Goal: Information Seeking & Learning: Learn about a topic

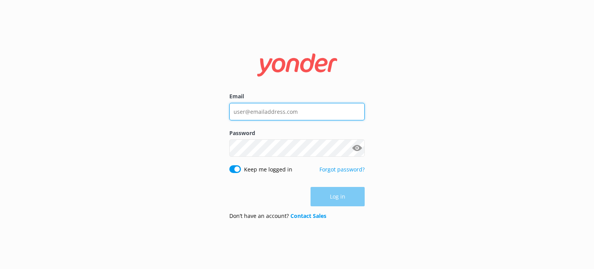
click at [306, 106] on input "Email" at bounding box center [296, 111] width 135 height 17
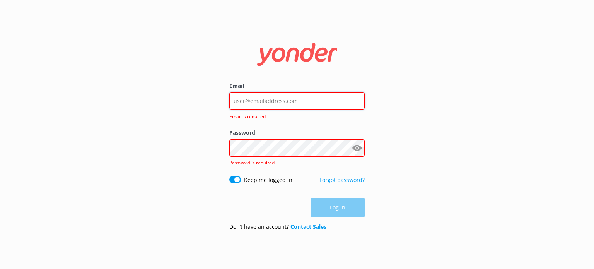
type input "[PERSON_NAME][EMAIL_ADDRESS][DOMAIN_NAME]"
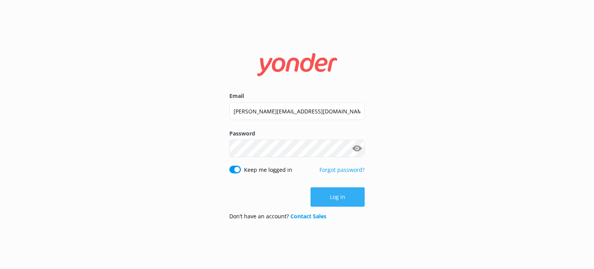
click at [326, 193] on button "Log in" at bounding box center [338, 196] width 54 height 19
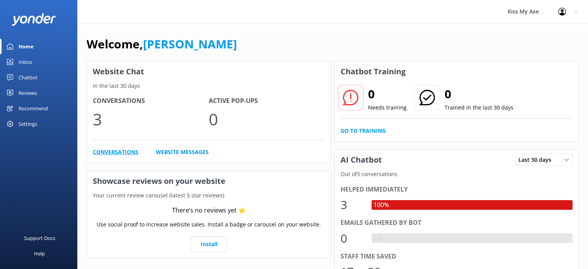
click at [106, 150] on link "Conversations" at bounding box center [116, 152] width 46 height 9
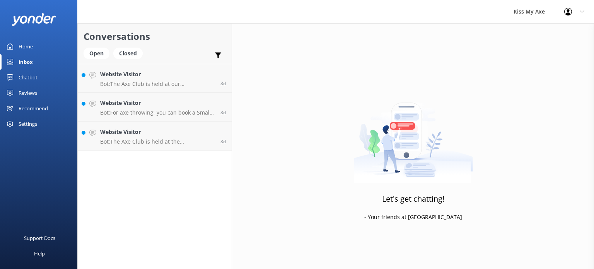
click at [24, 60] on div "Inbox" at bounding box center [26, 61] width 14 height 15
click at [26, 46] on div "Home" at bounding box center [26, 46] width 14 height 15
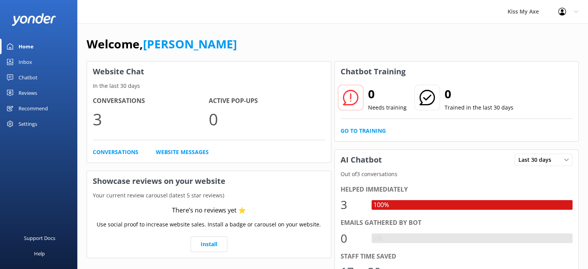
click at [24, 121] on div "Settings" at bounding box center [28, 123] width 19 height 15
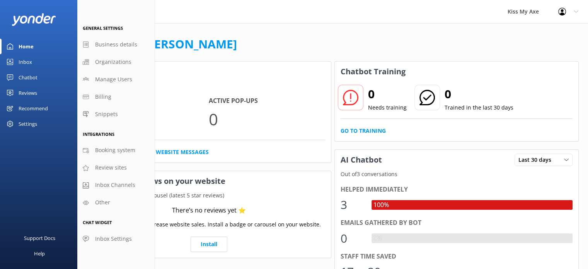
click at [28, 76] on div "Chatbot" at bounding box center [28, 77] width 19 height 15
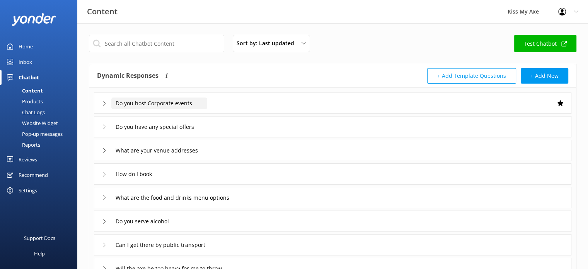
click at [179, 102] on input "Do you host Corporate events" at bounding box center [159, 103] width 96 height 12
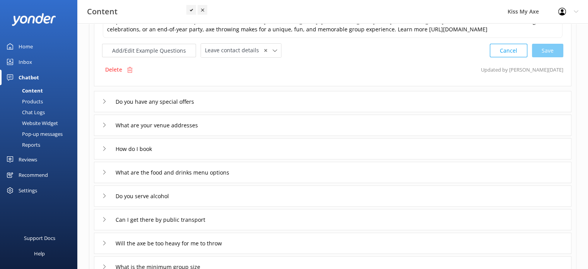
scroll to position [113, 0]
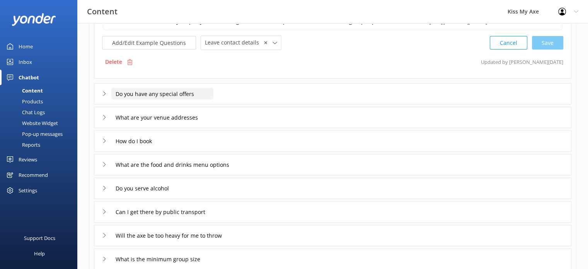
click at [199, 89] on input "Do you have any special offers" at bounding box center [162, 94] width 102 height 12
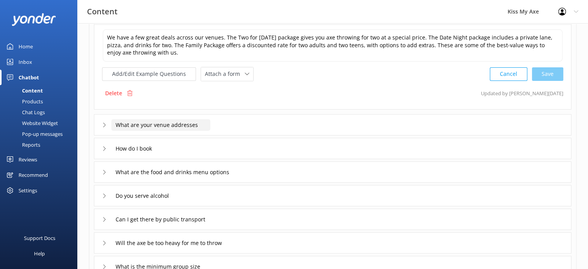
click at [189, 125] on input "What are your venue addresses" at bounding box center [160, 125] width 99 height 12
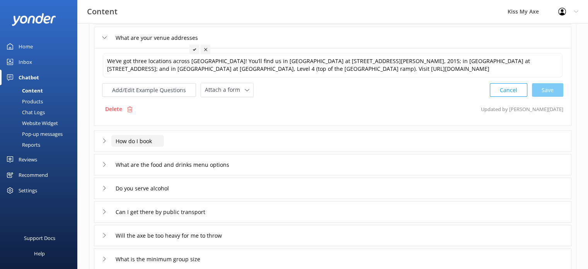
click at [146, 144] on input "How do I book" at bounding box center [137, 141] width 53 height 12
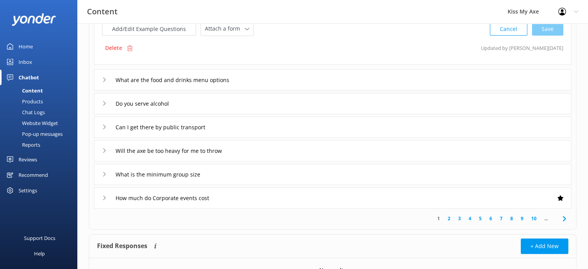
scroll to position [199, 0]
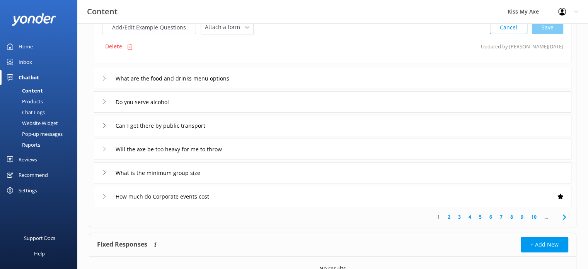
click at [251, 80] on div "What are the food and drinks menu options" at bounding box center [333, 78] width 478 height 21
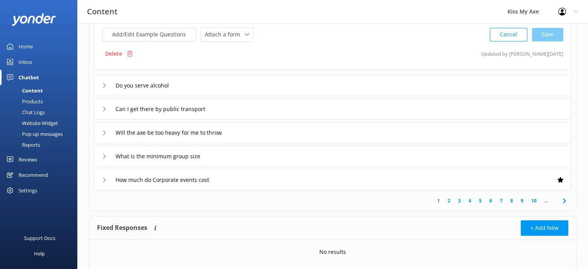
scroll to position [225, 0]
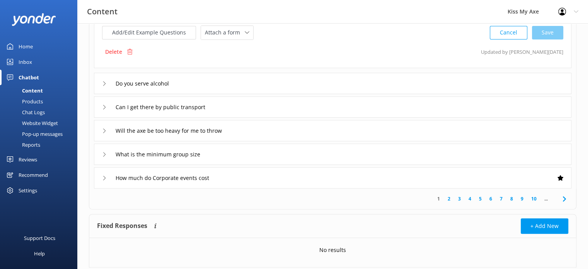
click at [286, 86] on div "Do you serve alcohol" at bounding box center [333, 83] width 478 height 21
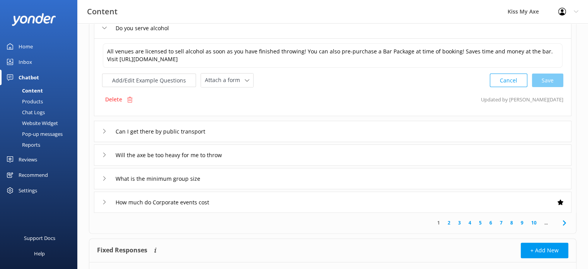
scroll to position [196, 0]
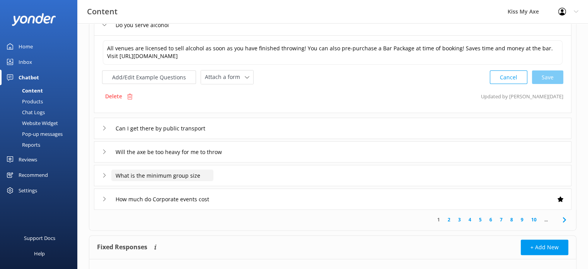
click at [188, 172] on input "What is the minimum group size" at bounding box center [162, 175] width 102 height 12
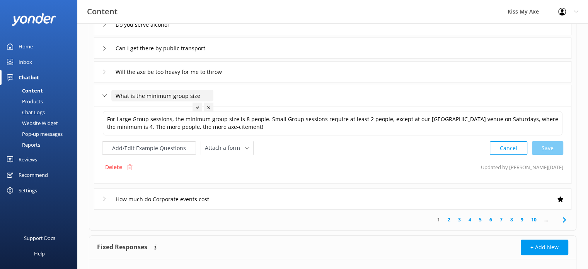
scroll to position [238, 0]
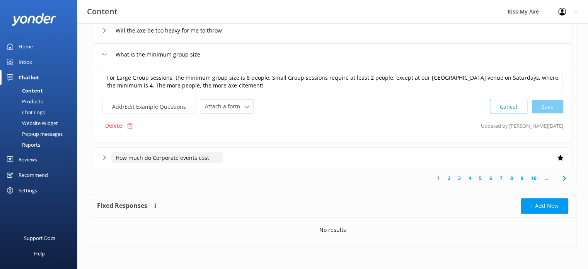
click at [222, 158] on input "How much do Corporate events cost" at bounding box center [166, 158] width 111 height 12
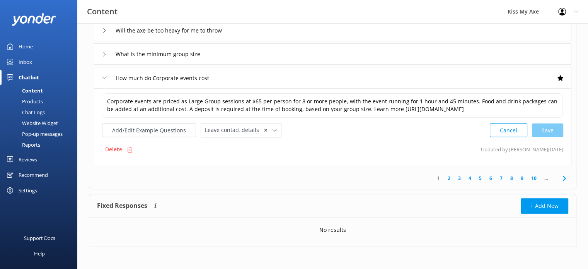
click at [452, 178] on link "2" at bounding box center [449, 177] width 10 height 7
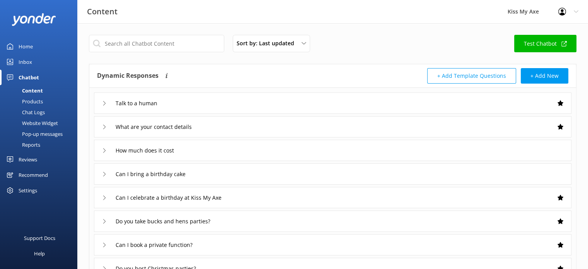
click at [209, 151] on div "How much does it cost" at bounding box center [333, 150] width 478 height 21
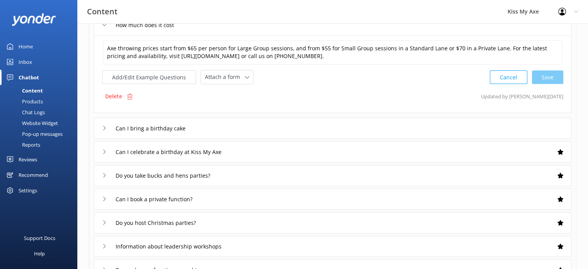
scroll to position [128, 0]
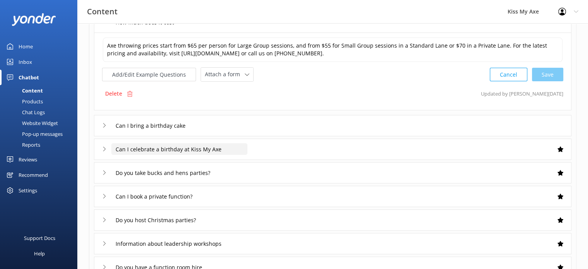
click at [226, 145] on input "Can I celebrate a birthday at Kiss My Axe" at bounding box center [179, 149] width 136 height 12
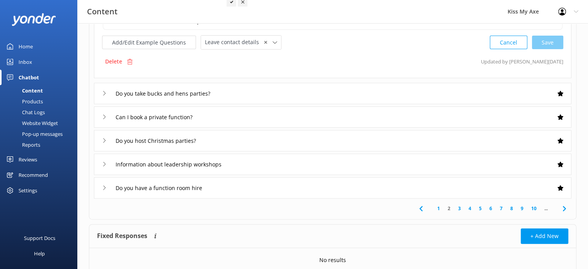
scroll to position [208, 0]
click at [252, 162] on div "Information about leadership workshops" at bounding box center [333, 163] width 478 height 21
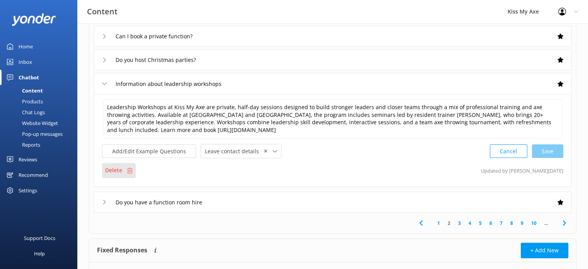
click at [132, 170] on icon at bounding box center [130, 170] width 6 height 6
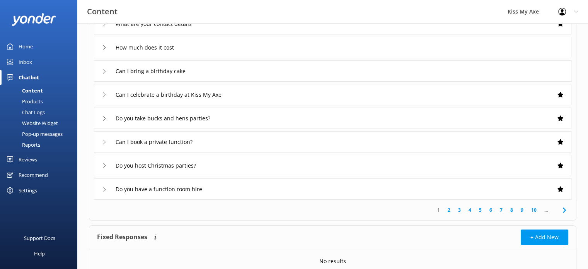
scroll to position [135, 0]
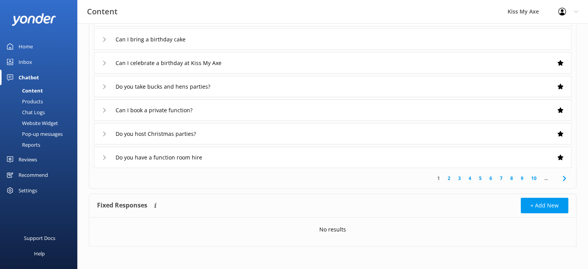
click at [250, 111] on div "Can I book a private function?" at bounding box center [333, 109] width 478 height 21
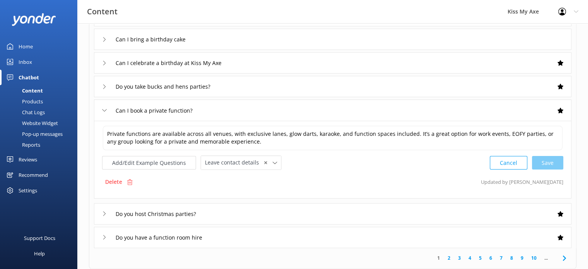
click at [222, 210] on div "Do you host Christmas parties?" at bounding box center [333, 213] width 478 height 21
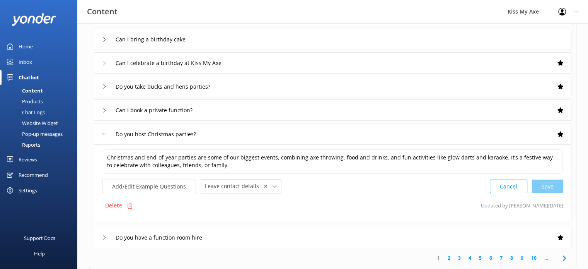
click at [227, 236] on div "Do you have a function room hire" at bounding box center [333, 237] width 478 height 21
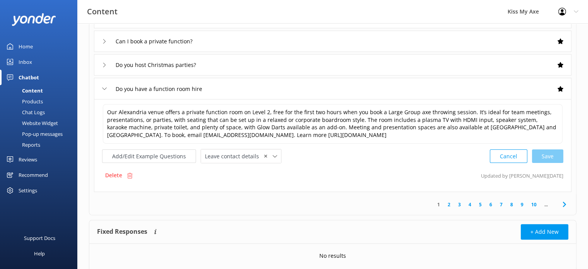
scroll to position [206, 0]
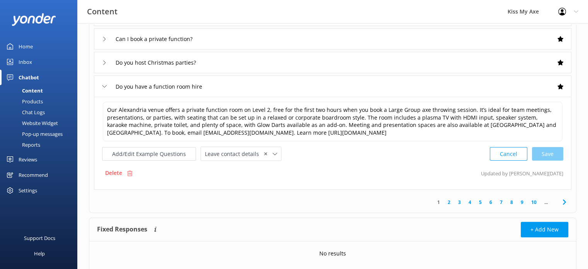
click at [448, 199] on link "2" at bounding box center [449, 201] width 10 height 7
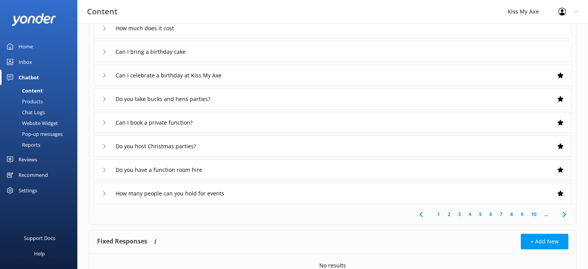
scroll to position [149, 0]
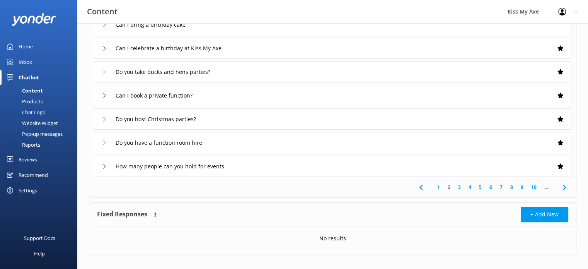
click at [458, 185] on link "3" at bounding box center [459, 186] width 10 height 7
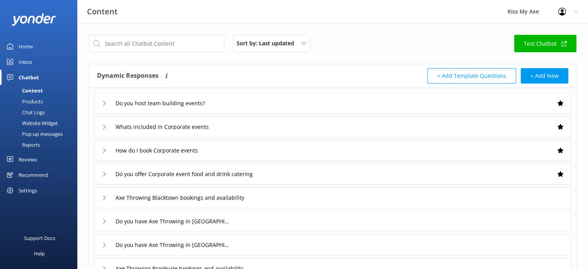
click at [269, 105] on div "Do you host team building events?" at bounding box center [333, 102] width 478 height 21
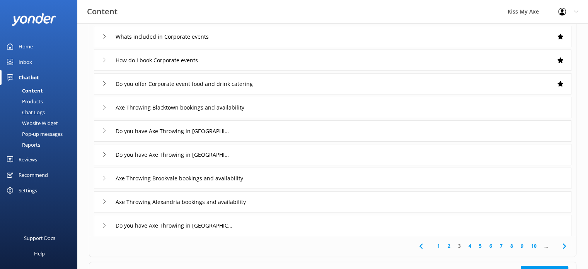
scroll to position [174, 0]
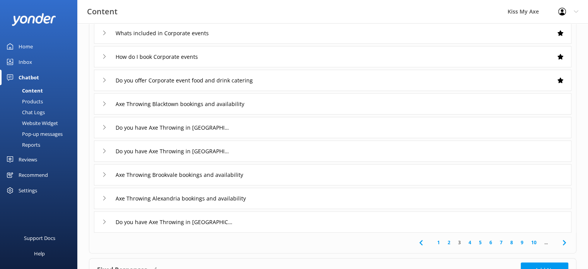
click at [469, 239] on link "4" at bounding box center [470, 242] width 10 height 7
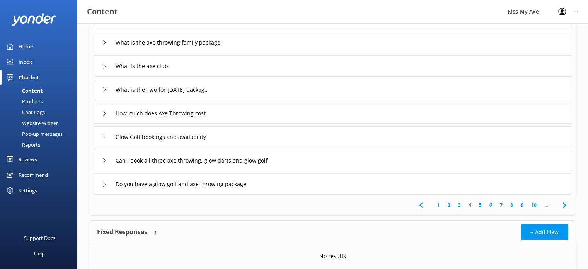
scroll to position [133, 0]
click at [481, 204] on link "5" at bounding box center [480, 203] width 10 height 7
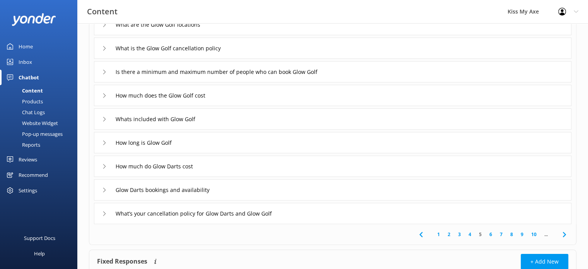
scroll to position [106, 0]
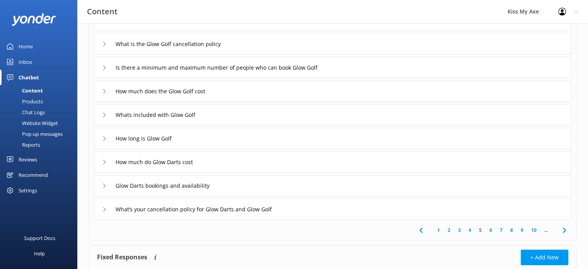
click at [489, 231] on link "6" at bounding box center [491, 229] width 10 height 7
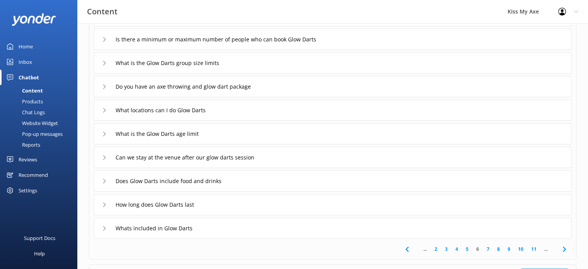
scroll to position [93, 0]
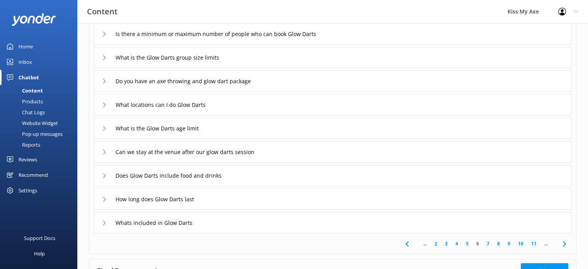
click at [490, 241] on link "7" at bounding box center [488, 243] width 10 height 7
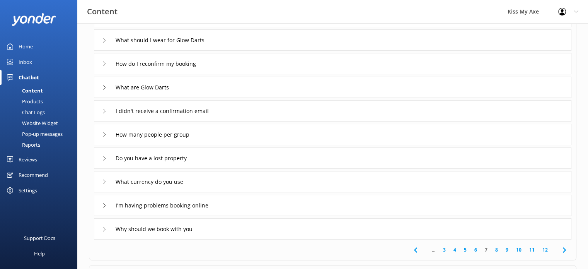
scroll to position [92, 0]
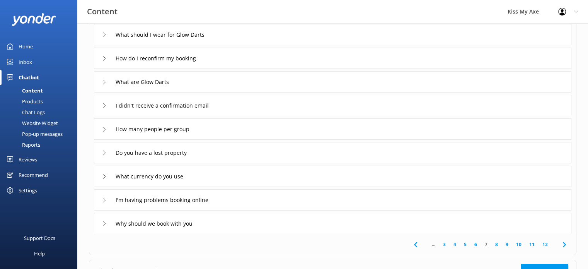
click at [365, 199] on div "I'm having problems booking online" at bounding box center [333, 199] width 478 height 21
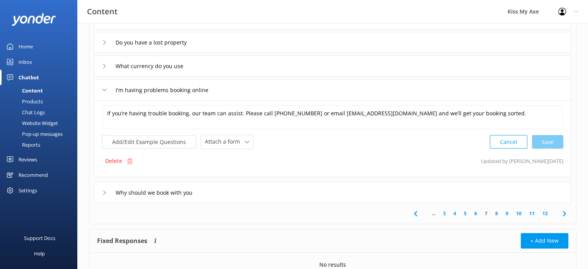
scroll to position [203, 0]
click at [497, 212] on link "8" at bounding box center [497, 212] width 10 height 7
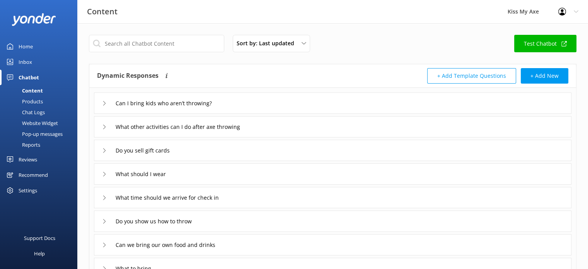
click at [315, 100] on div "Can I bring kids who aren’t throwing?" at bounding box center [333, 102] width 478 height 21
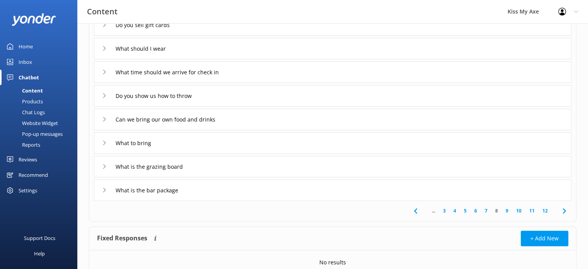
scroll to position [207, 0]
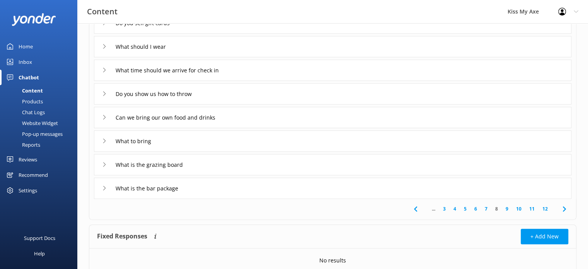
click at [294, 162] on div "What is the grazing board" at bounding box center [333, 164] width 478 height 21
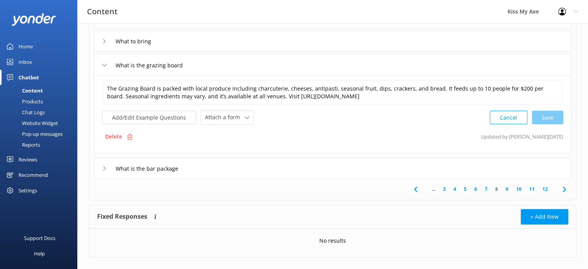
scroll to position [229, 0]
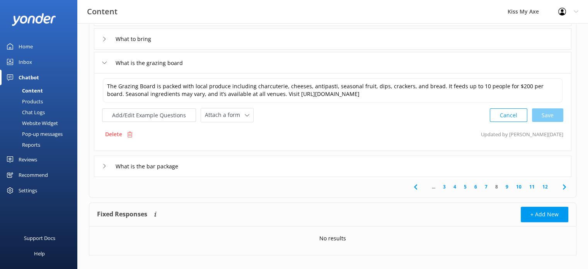
click at [551, 185] on link "12" at bounding box center [545, 186] width 13 height 7
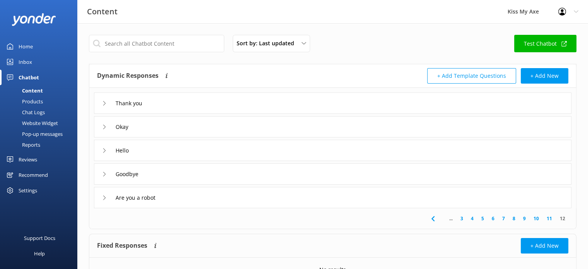
click at [524, 218] on link "9" at bounding box center [524, 218] width 10 height 7
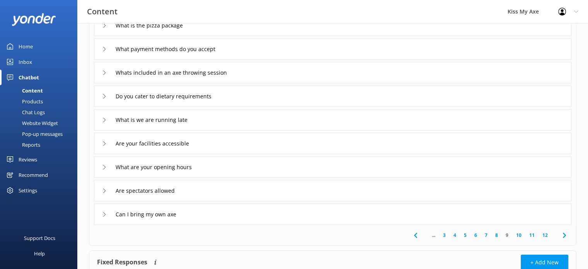
scroll to position [106, 0]
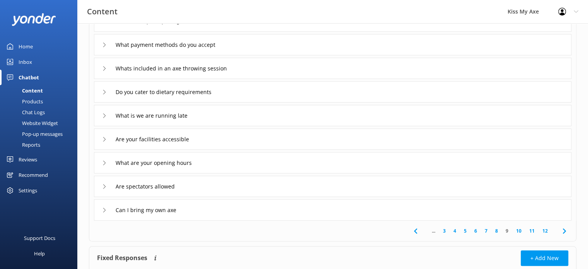
click at [321, 212] on div "Can I bring my own axe" at bounding box center [333, 209] width 478 height 21
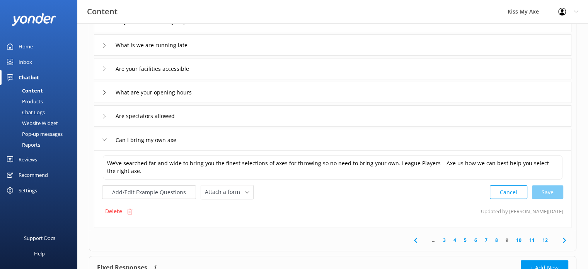
scroll to position [188, 0]
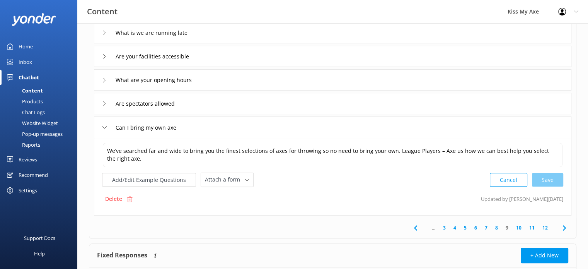
click at [518, 225] on link "10" at bounding box center [518, 227] width 13 height 7
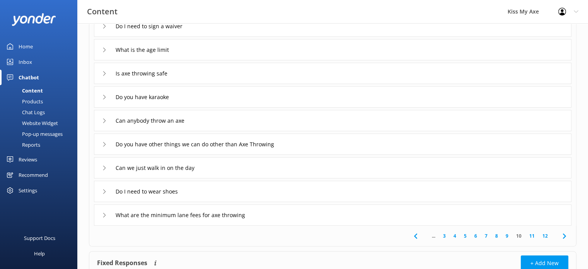
scroll to position [105, 0]
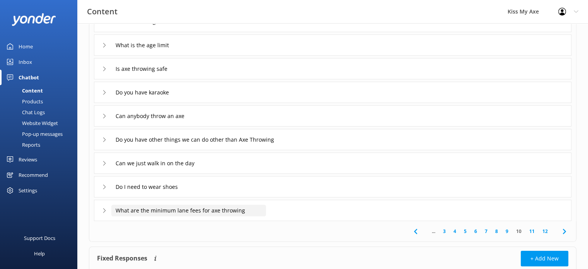
click at [220, 211] on input "What are the minimum lane fees for axe throwing" at bounding box center [188, 211] width 155 height 12
